Goal: Task Accomplishment & Management: Use online tool/utility

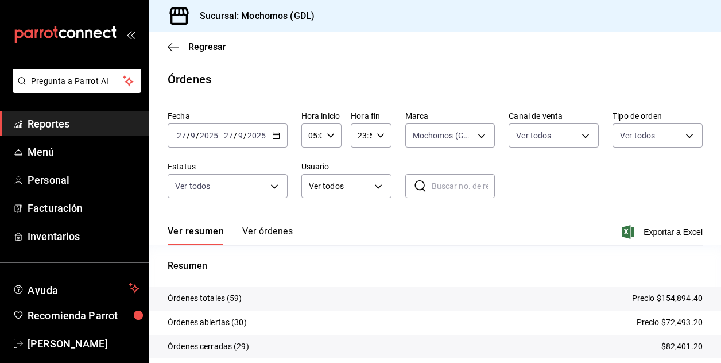
scroll to position [69, 0]
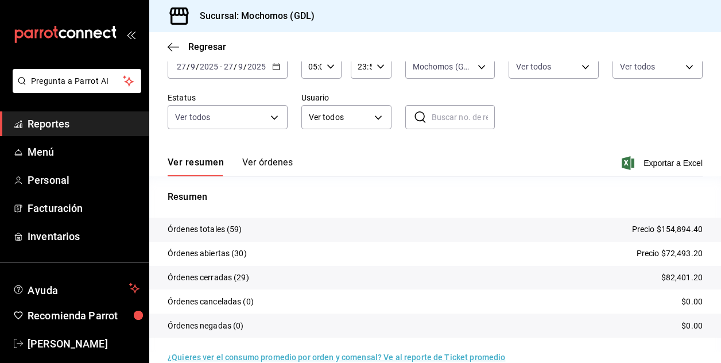
click at [311, 65] on input "05:00" at bounding box center [311, 66] width 21 height 23
click at [309, 96] on span "05" at bounding box center [310, 95] width 2 height 9
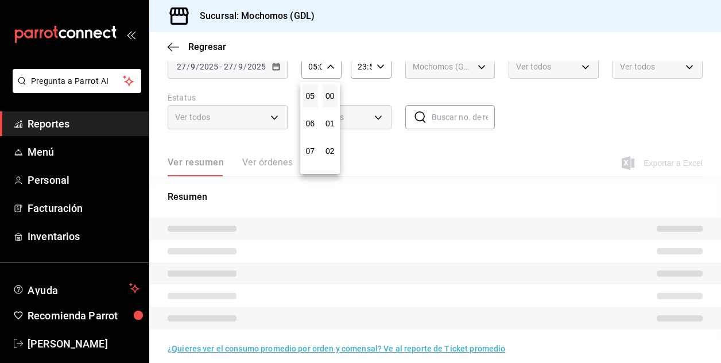
click at [440, 144] on div at bounding box center [360, 181] width 721 height 363
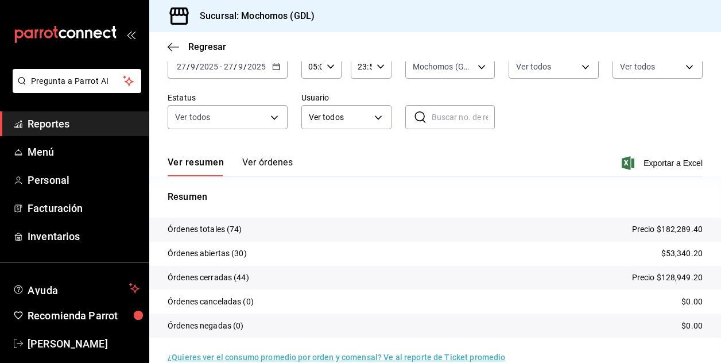
click at [457, 165] on div "Ver resumen Ver órdenes Exportar a Excel" at bounding box center [435, 159] width 535 height 33
click at [312, 67] on input "05:00" at bounding box center [311, 66] width 21 height 23
click at [311, 95] on span "05" at bounding box center [310, 95] width 2 height 9
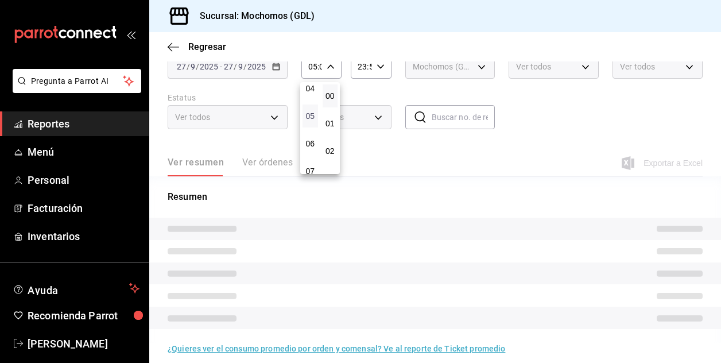
scroll to position [115, 0]
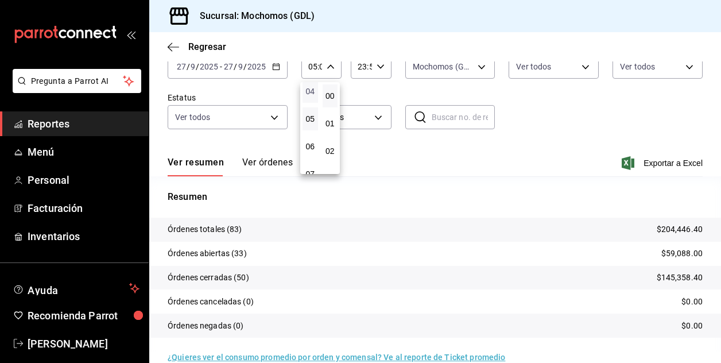
click at [309, 90] on span "04" at bounding box center [310, 91] width 2 height 9
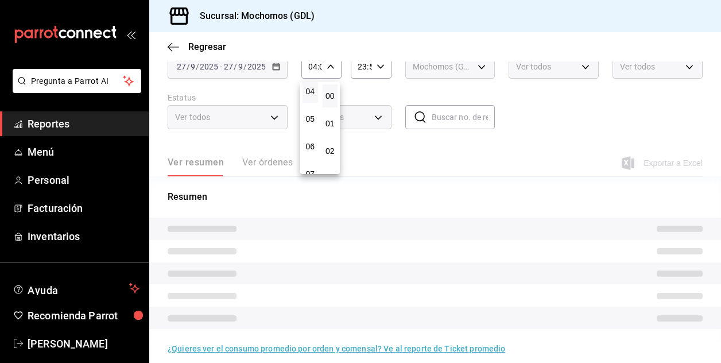
click at [546, 122] on div at bounding box center [360, 181] width 721 height 363
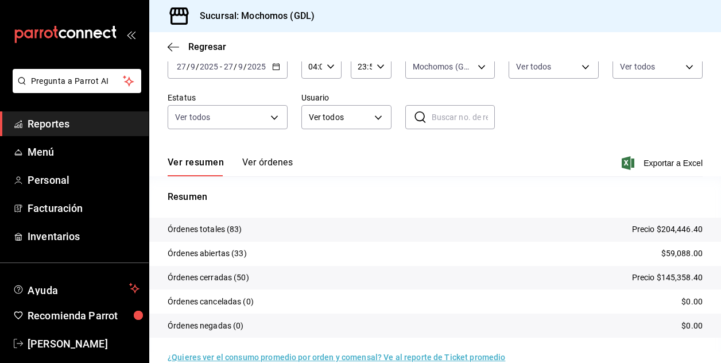
click at [314, 67] on input "04:00" at bounding box center [311, 66] width 21 height 23
click at [310, 124] on span "05" at bounding box center [310, 123] width 2 height 9
type input "05:00"
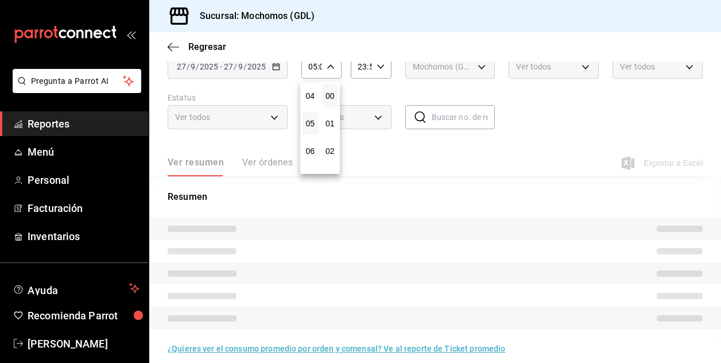
click at [553, 116] on div at bounding box center [360, 181] width 721 height 363
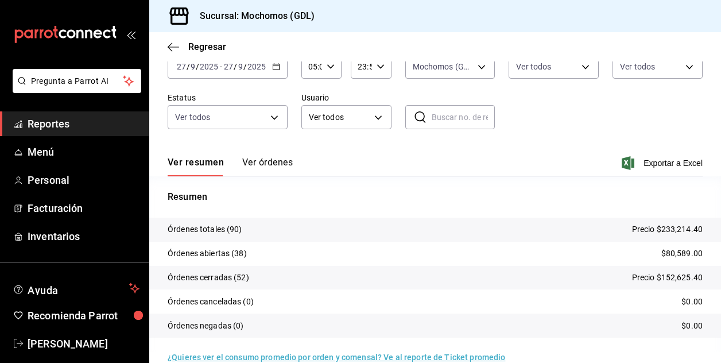
click at [314, 66] on input "05:00" at bounding box center [311, 66] width 21 height 23
click at [309, 100] on button "05" at bounding box center [309, 95] width 15 height 23
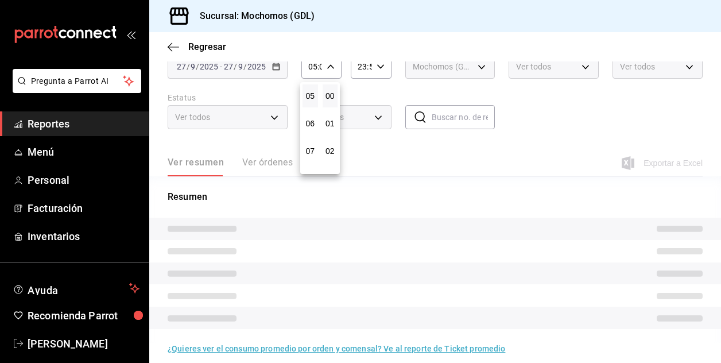
scroll to position [115, 0]
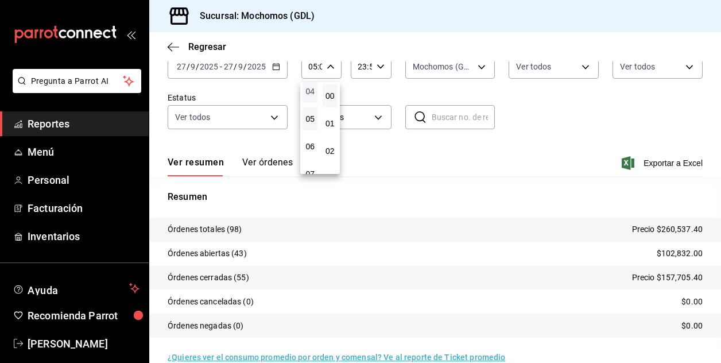
click at [309, 91] on span "04" at bounding box center [310, 91] width 2 height 9
click at [551, 110] on div at bounding box center [360, 181] width 721 height 363
click at [313, 69] on input "04:00" at bounding box center [311, 66] width 21 height 23
click at [311, 94] on span "04" at bounding box center [310, 95] width 2 height 9
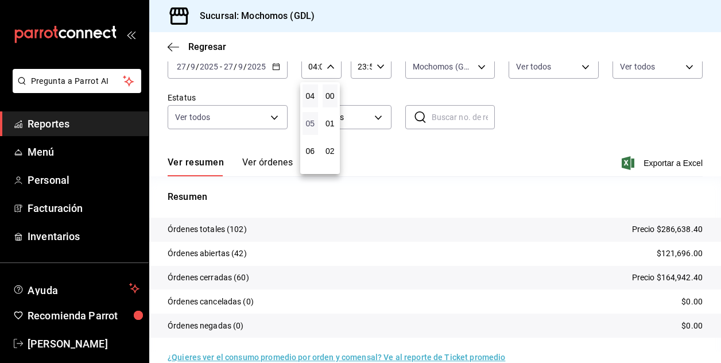
click at [309, 124] on span "05" at bounding box center [310, 123] width 2 height 9
type input "05:00"
click at [495, 129] on div at bounding box center [360, 181] width 721 height 363
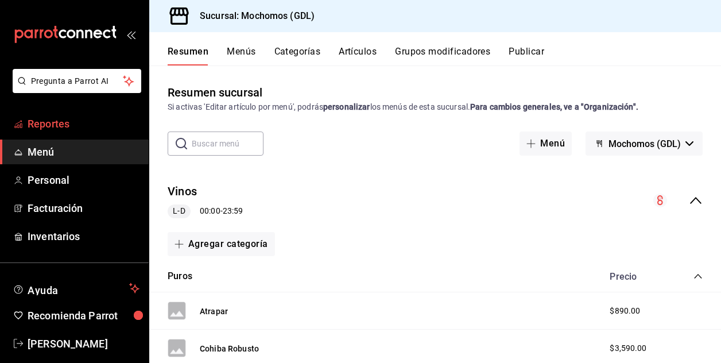
click at [52, 123] on font "Reportes" at bounding box center [49, 124] width 42 height 12
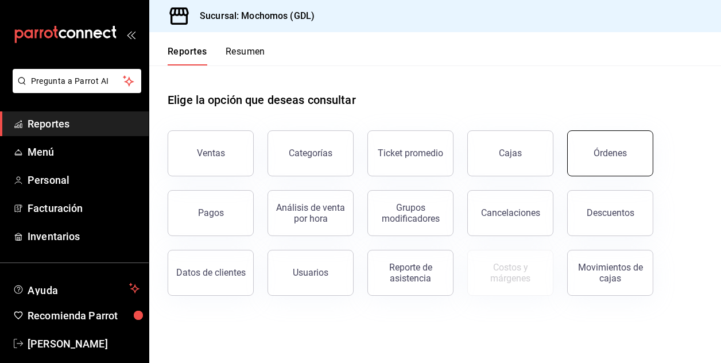
click at [594, 161] on button "Órdenes" at bounding box center [610, 153] width 86 height 46
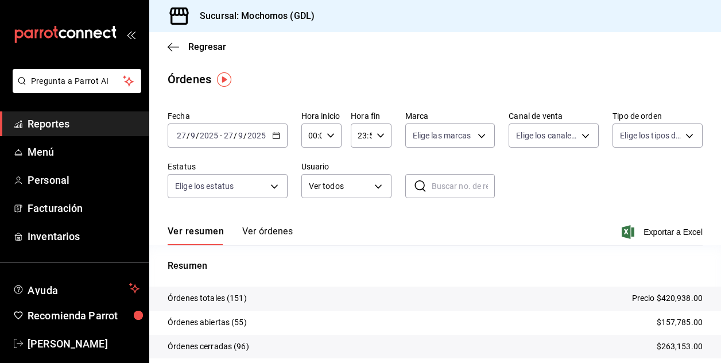
click at [333, 134] on div "00:00 Hora inicio" at bounding box center [321, 135] width 40 height 24
click at [311, 217] on span "02" at bounding box center [310, 219] width 2 height 9
type input "02:00"
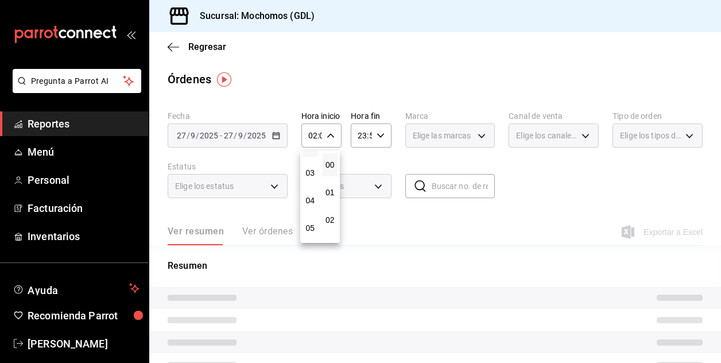
scroll to position [92, 0]
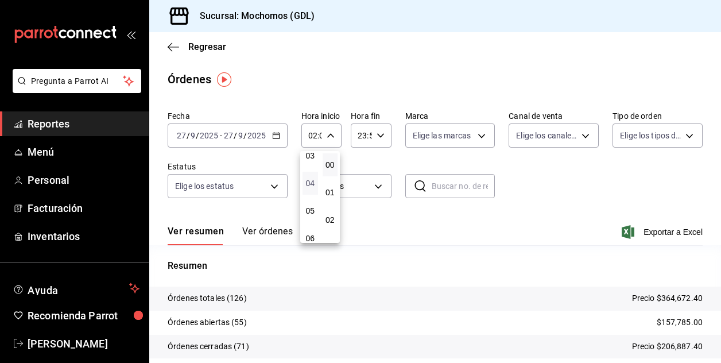
click at [310, 180] on span "04" at bounding box center [310, 182] width 2 height 9
type input "04:00"
click at [535, 194] on div at bounding box center [360, 181] width 721 height 363
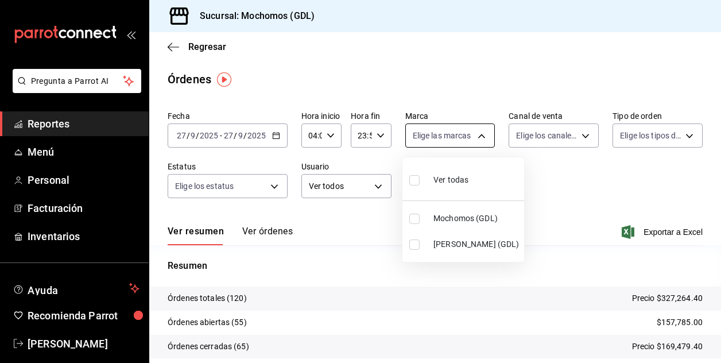
click at [482, 141] on body "Pregunta a Parrot AI Reportes Menú Personal Facturación Inventarios Ayuda Recom…" at bounding box center [360, 181] width 721 height 363
click at [416, 220] on input "checkbox" at bounding box center [414, 218] width 10 height 10
checkbox input "true"
type input "36c25d4a-7cb0-456c-a434-e981d54830bc"
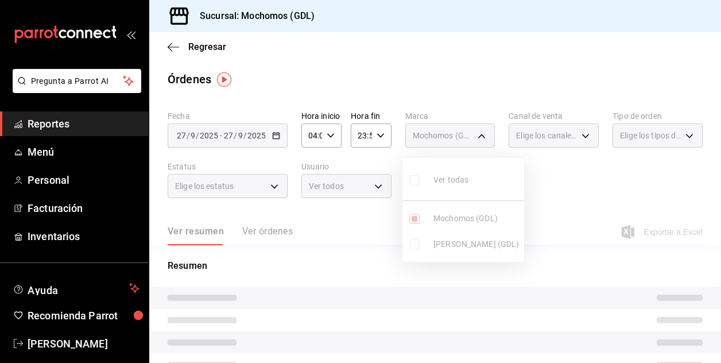
click at [549, 189] on div at bounding box center [360, 181] width 721 height 363
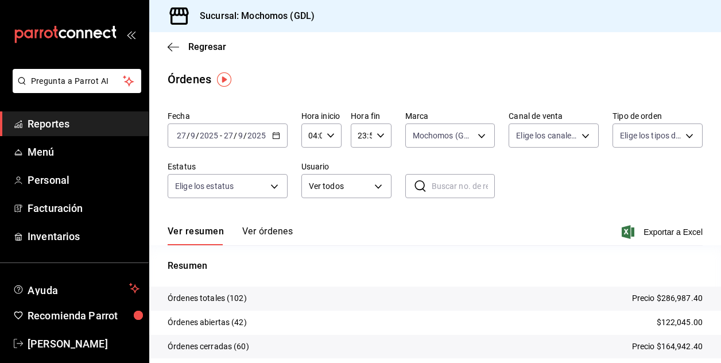
click at [333, 131] on div "04:00 Hora inicio" at bounding box center [321, 135] width 40 height 24
click at [309, 165] on span "04" at bounding box center [310, 164] width 2 height 9
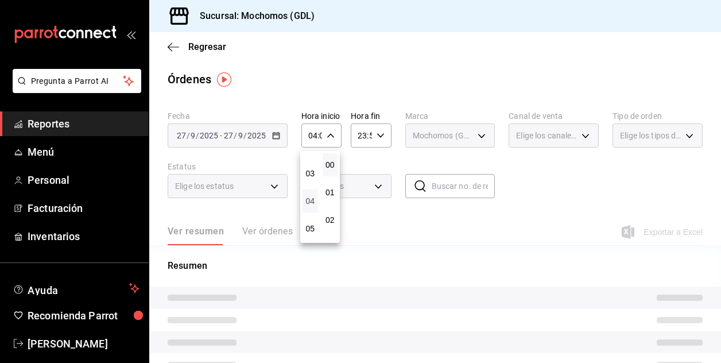
scroll to position [64, 0]
click at [309, 182] on span "03" at bounding box center [310, 182] width 2 height 9
click at [529, 193] on div at bounding box center [360, 181] width 721 height 363
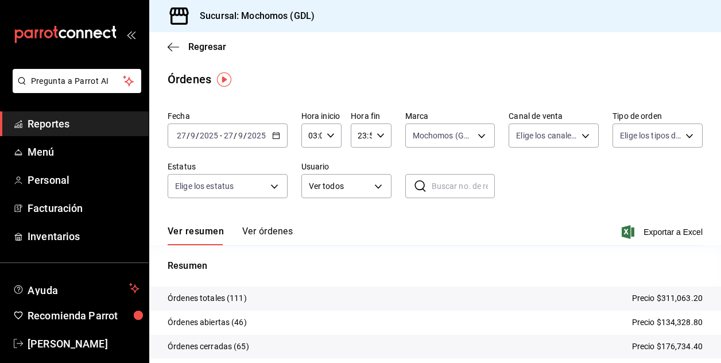
click at [529, 193] on div "Fecha [DATE] [DATE] - [DATE] [DATE] Hora inicio 03:00 Hora inicio Hora fin 23:5…" at bounding box center [435, 159] width 535 height 106
click at [311, 136] on input "03:00" at bounding box center [311, 135] width 21 height 23
click at [311, 194] on span "04" at bounding box center [310, 192] width 2 height 9
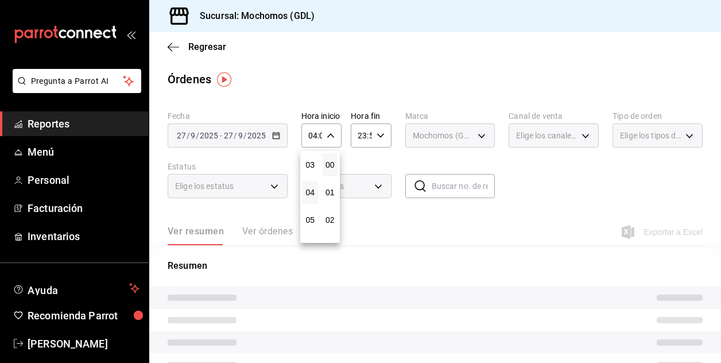
click at [559, 183] on div at bounding box center [360, 181] width 721 height 363
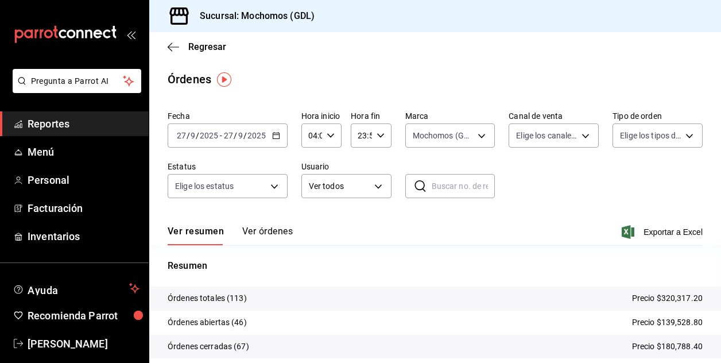
click at [313, 136] on input "04:00" at bounding box center [311, 135] width 21 height 23
click at [309, 189] on span "05" at bounding box center [310, 192] width 2 height 9
type input "05:00"
